Goal: Information Seeking & Learning: Learn about a topic

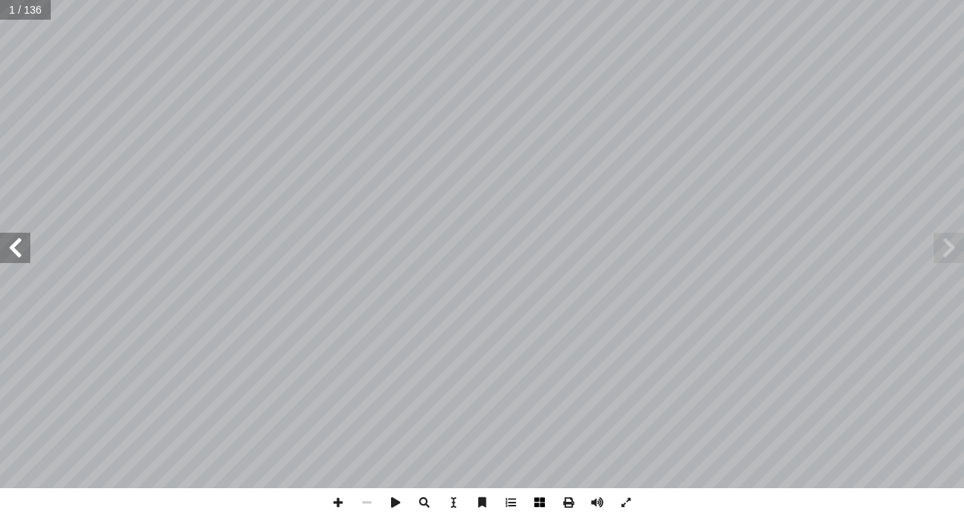
drag, startPoint x: 963, startPoint y: 236, endPoint x: 535, endPoint y: 503, distance: 504.5
click at [535, 503] on span at bounding box center [539, 502] width 29 height 29
click at [24, 250] on span at bounding box center [15, 248] width 30 height 30
click at [24, 249] on span at bounding box center [15, 248] width 30 height 30
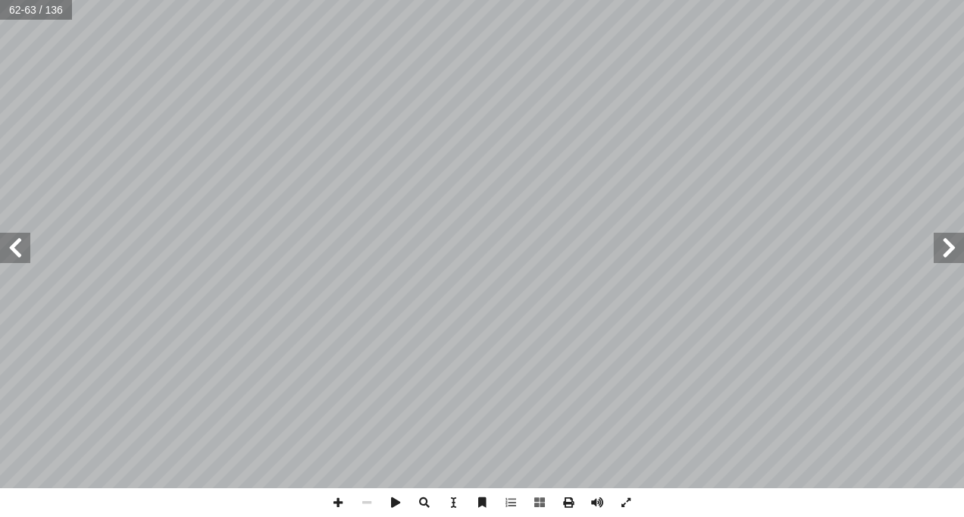
click at [949, 248] on span at bounding box center [949, 248] width 30 height 30
click at [11, 248] on span at bounding box center [15, 248] width 30 height 30
click at [343, 499] on span at bounding box center [338, 502] width 29 height 29
click at [338, 499] on span at bounding box center [338, 502] width 29 height 29
click at [14, 241] on span at bounding box center [15, 248] width 30 height 30
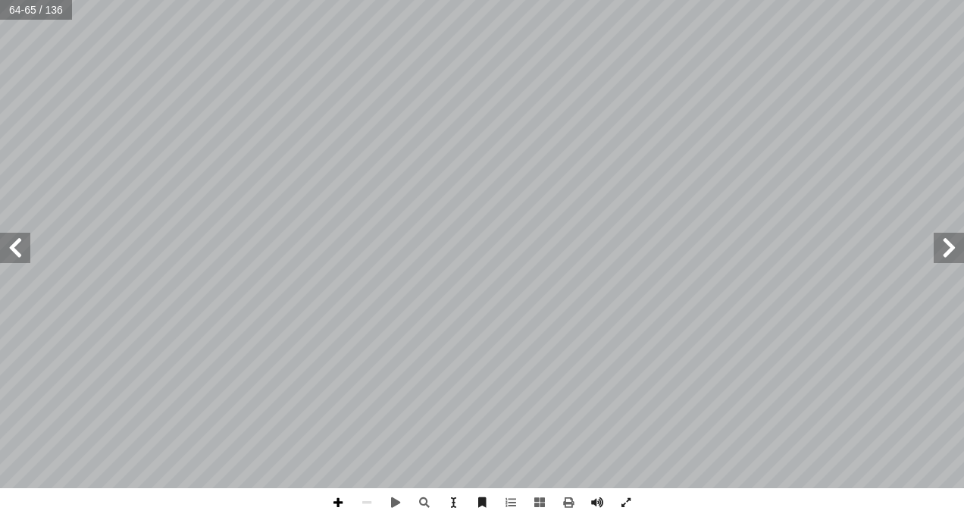
click at [337, 499] on span at bounding box center [338, 502] width 29 height 29
click at [12, 246] on span at bounding box center [15, 248] width 30 height 30
click at [22, 252] on span at bounding box center [15, 248] width 30 height 30
click at [20, 251] on span at bounding box center [15, 248] width 30 height 30
